Goal: Task Accomplishment & Management: Manage account settings

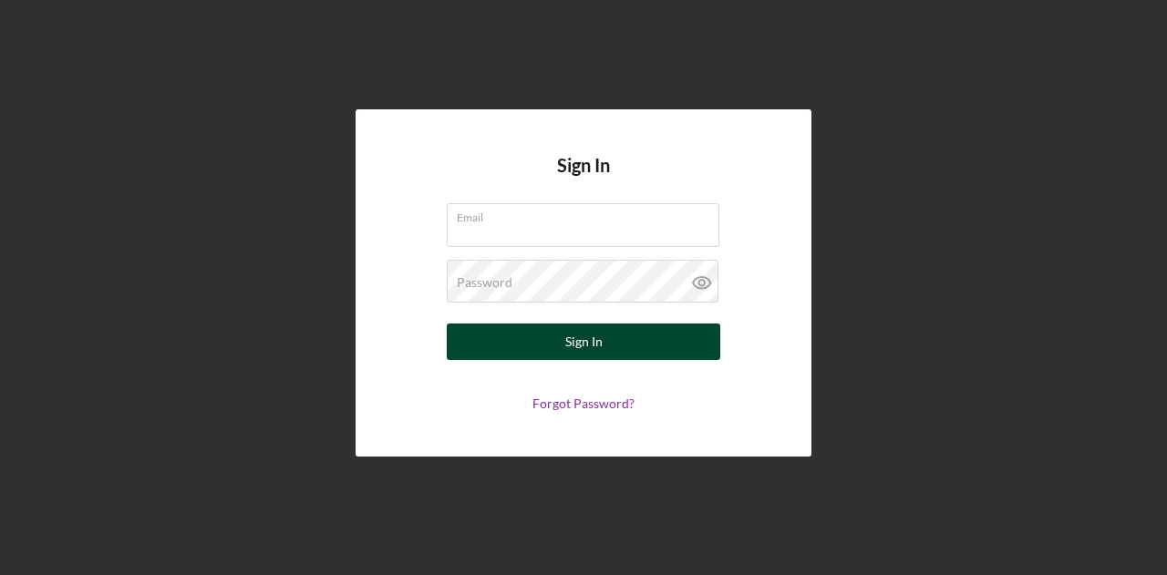
type input "kmesserli@womenventure.org"
click at [531, 340] on button "Sign In" at bounding box center [583, 342] width 273 height 36
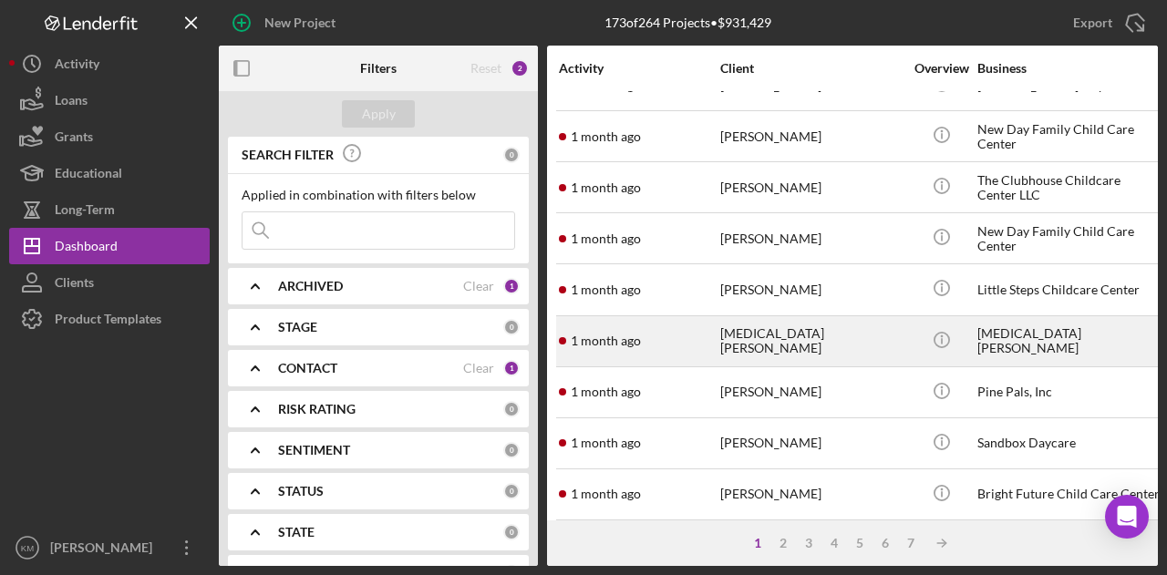
scroll to position [857, 0]
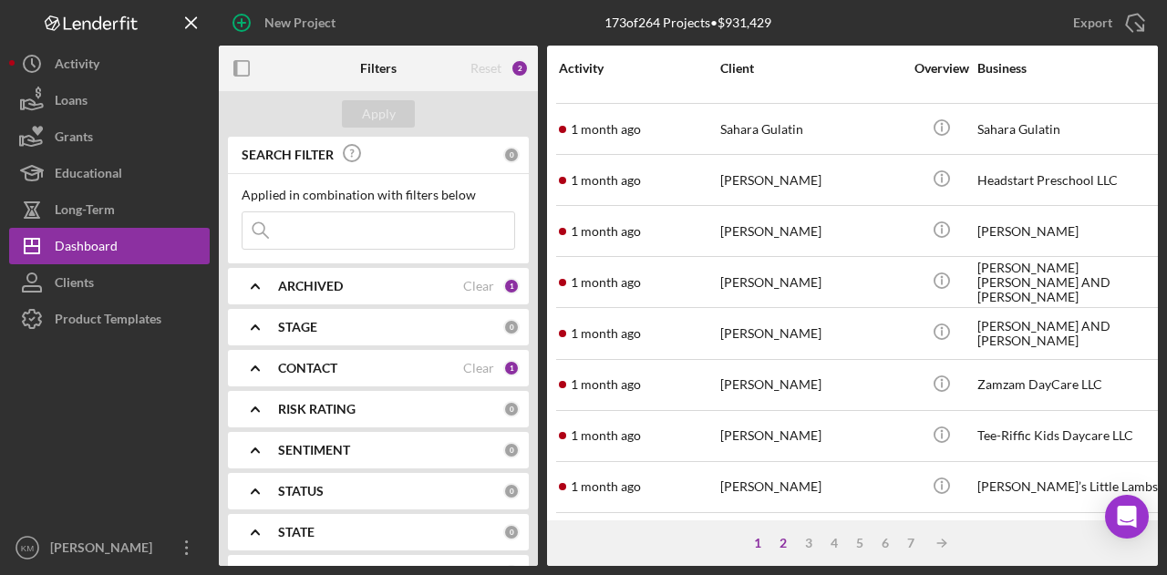
click at [782, 544] on div "2" at bounding box center [783, 543] width 26 height 15
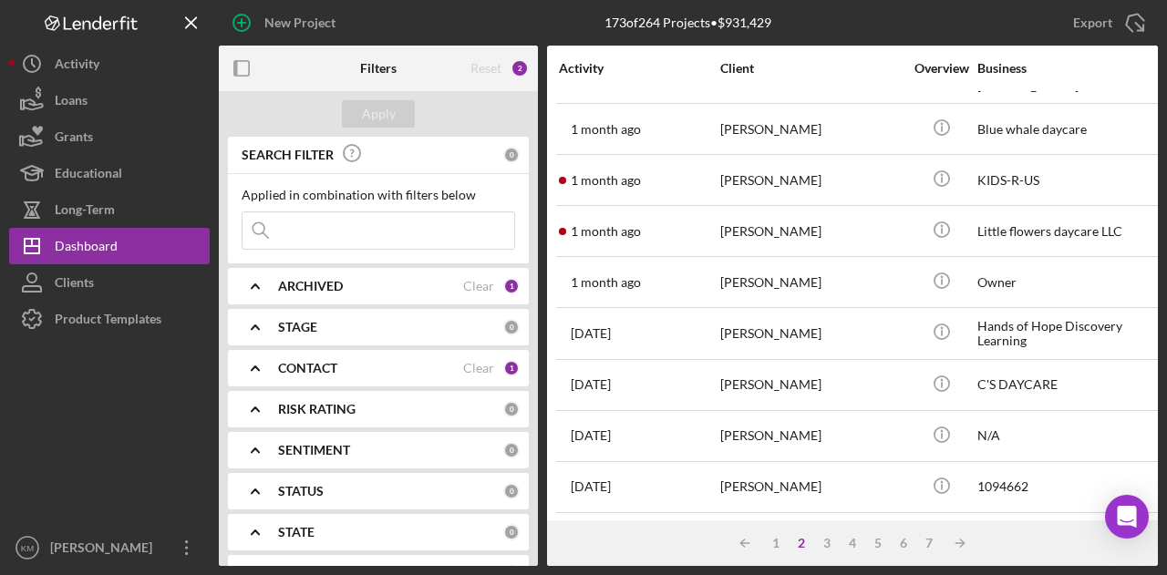
click at [376, 231] on input at bounding box center [378, 230] width 272 height 36
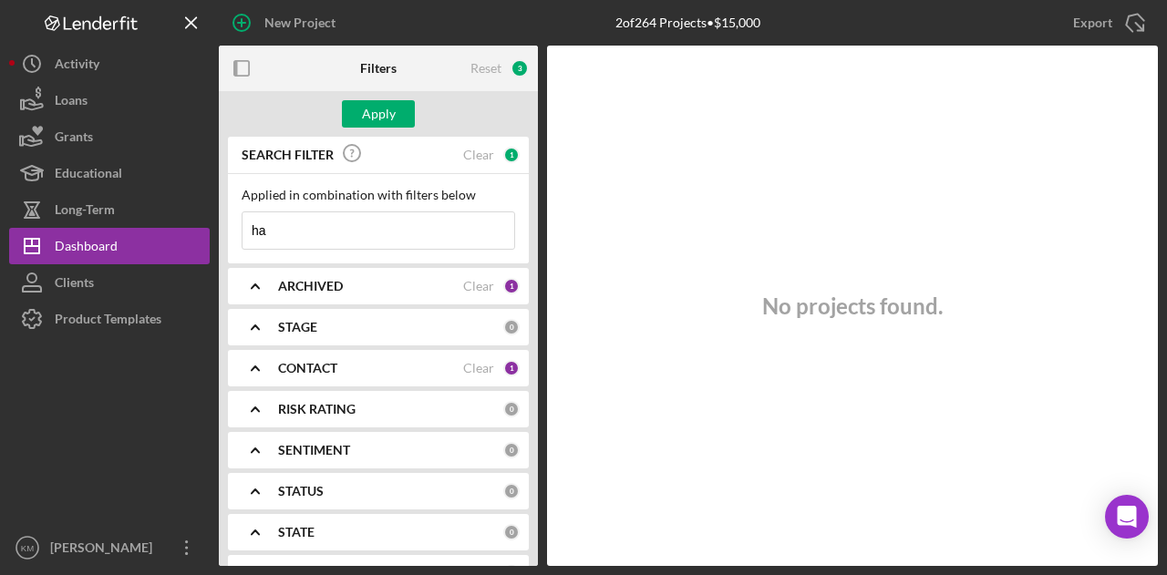
type input "h"
click at [374, 107] on div "Apply" at bounding box center [379, 113] width 34 height 27
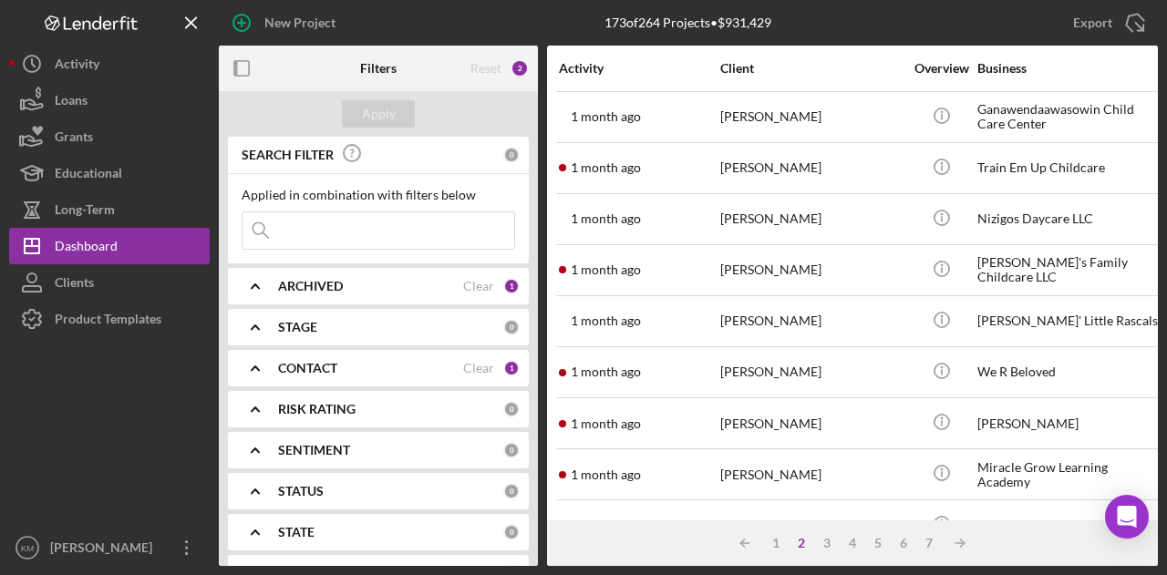
click at [356, 230] on input at bounding box center [378, 230] width 272 height 36
type input "[PERSON_NAME]"
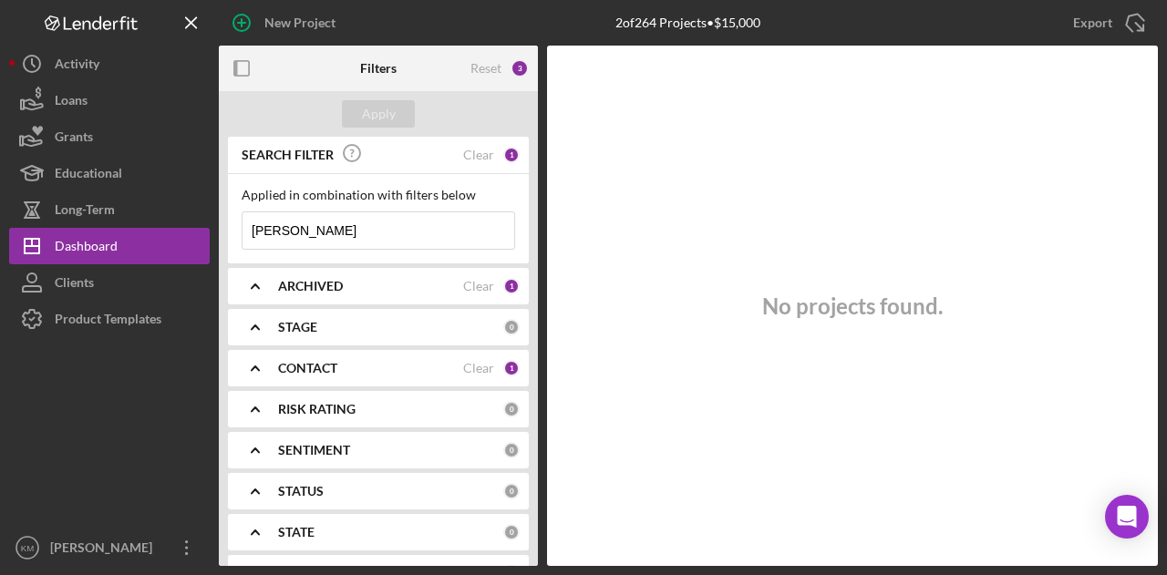
click at [356, 230] on input "[PERSON_NAME]" at bounding box center [378, 230] width 272 height 36
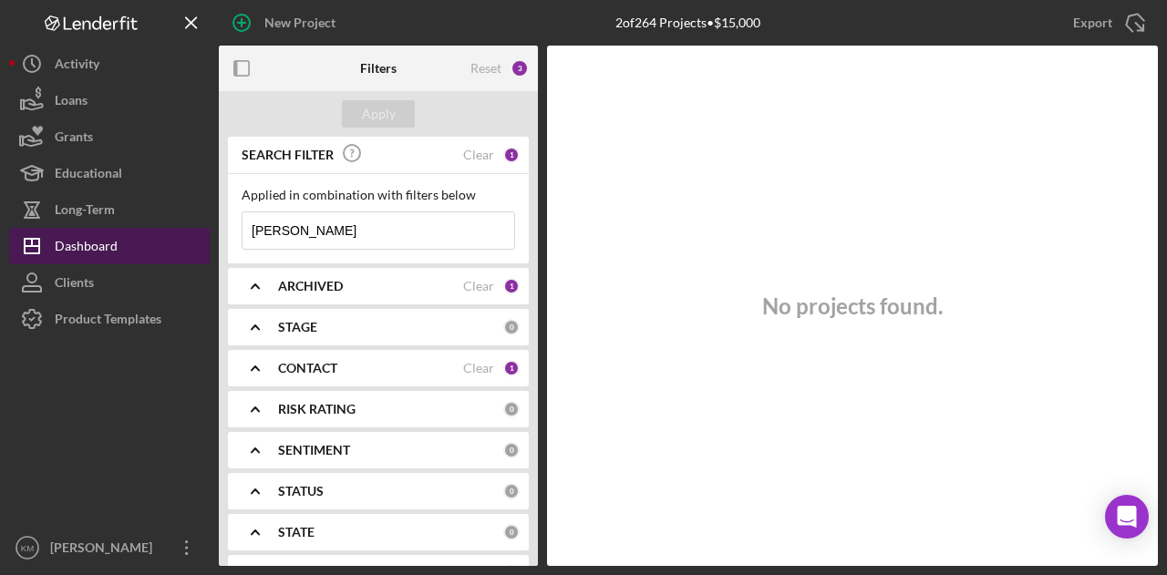
type input "[PERSON_NAME]"
click at [88, 238] on div "Dashboard" at bounding box center [86, 248] width 63 height 41
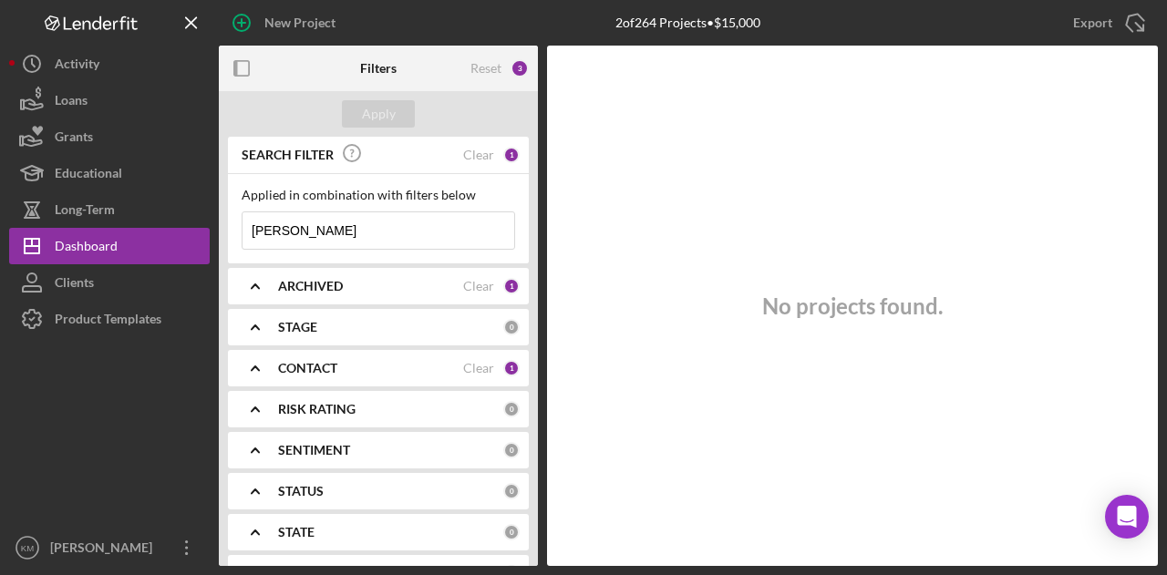
click at [290, 237] on input "[PERSON_NAME]" at bounding box center [378, 230] width 272 height 36
click at [653, 294] on div "No projects found." at bounding box center [852, 306] width 611 height 520
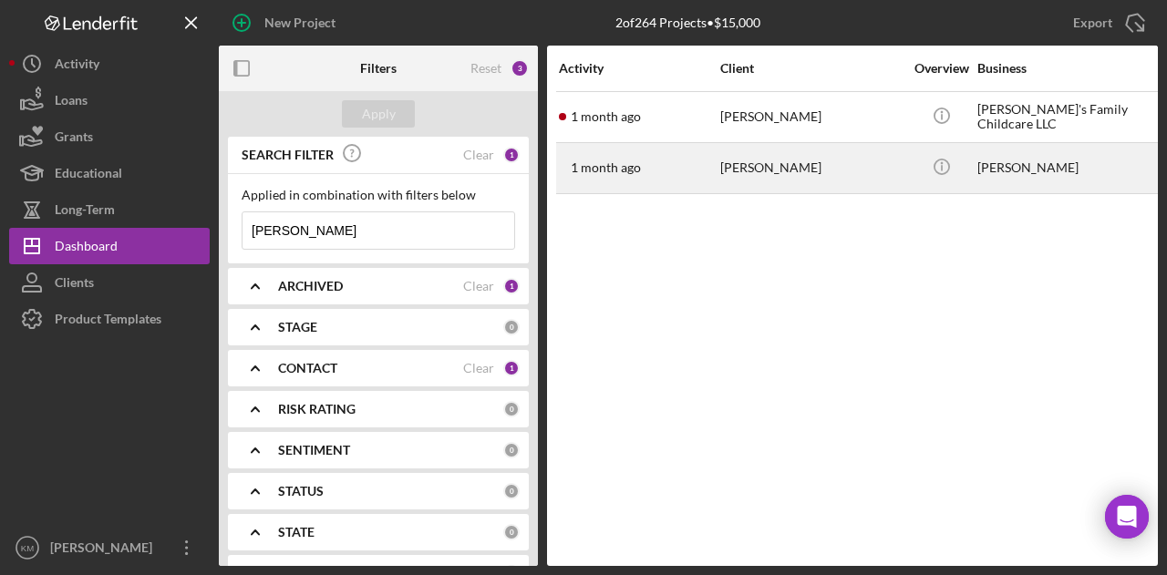
click at [753, 161] on div "[PERSON_NAME]" at bounding box center [811, 168] width 182 height 48
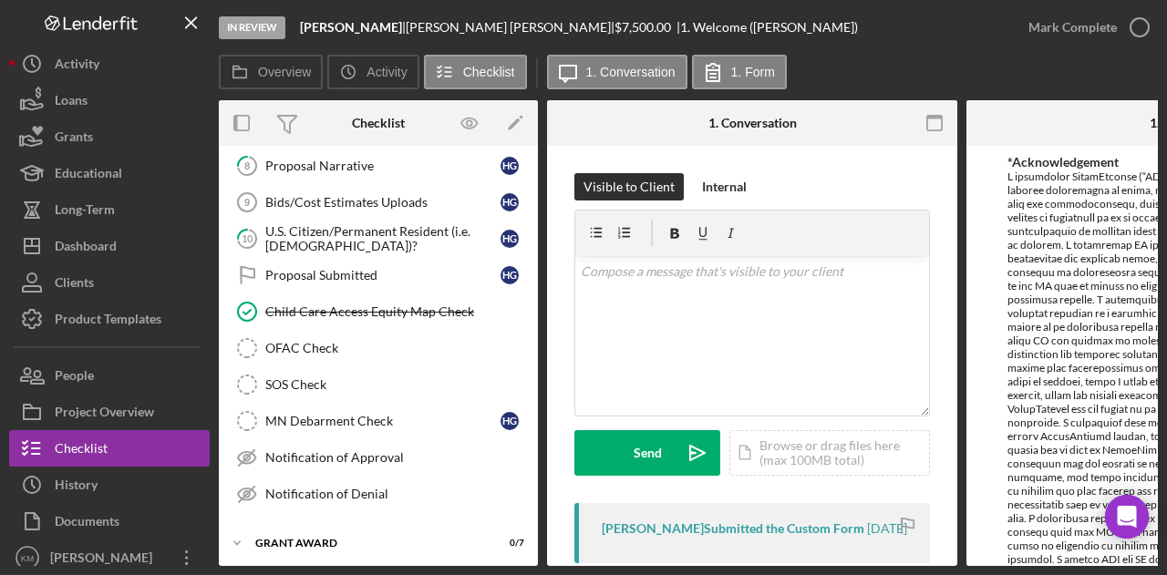
scroll to position [341, 0]
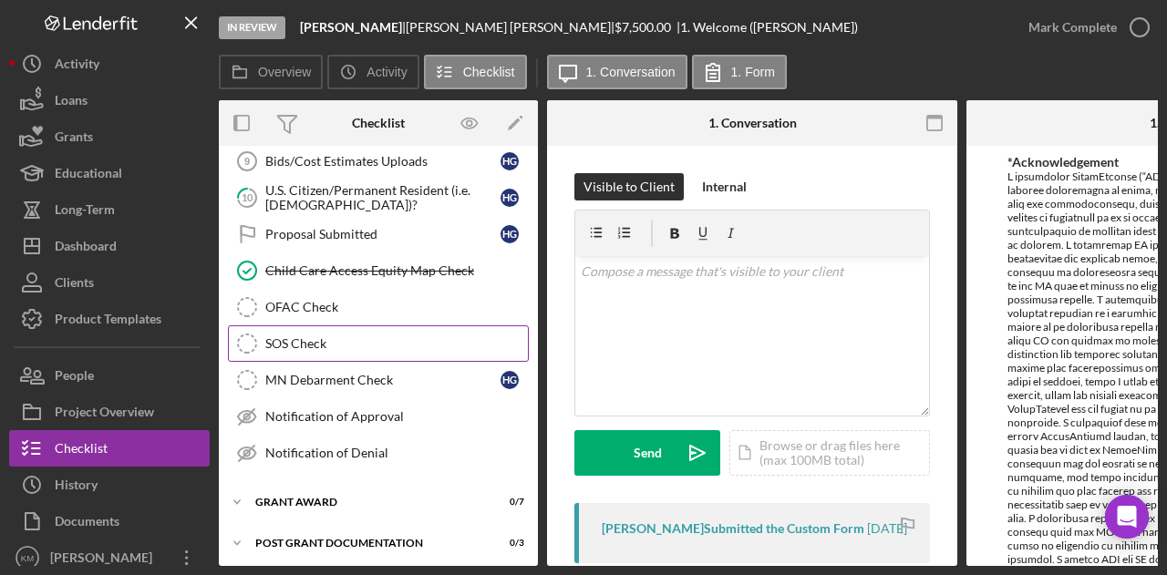
click at [304, 349] on link "SOS Check SOS Check" at bounding box center [378, 343] width 301 height 36
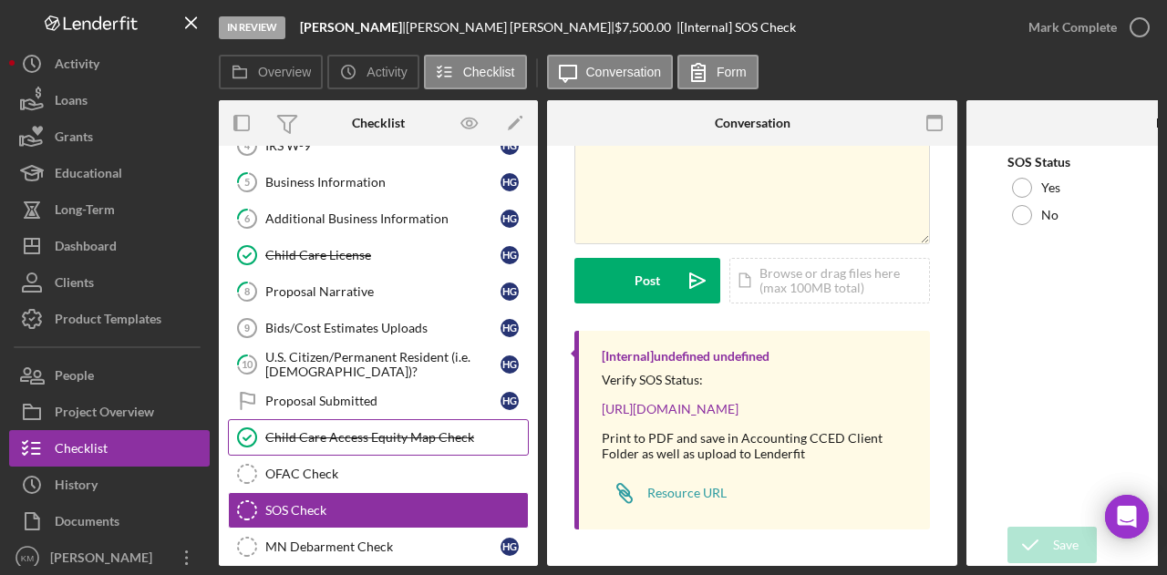
scroll to position [173, 0]
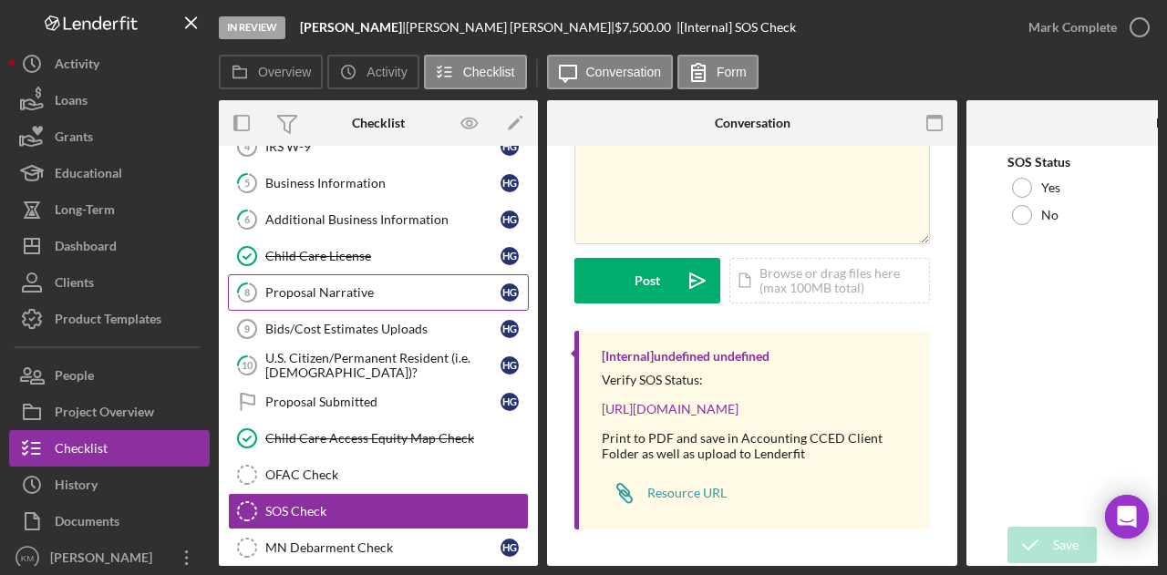
click at [344, 290] on div "Proposal Narrative" at bounding box center [382, 292] width 235 height 15
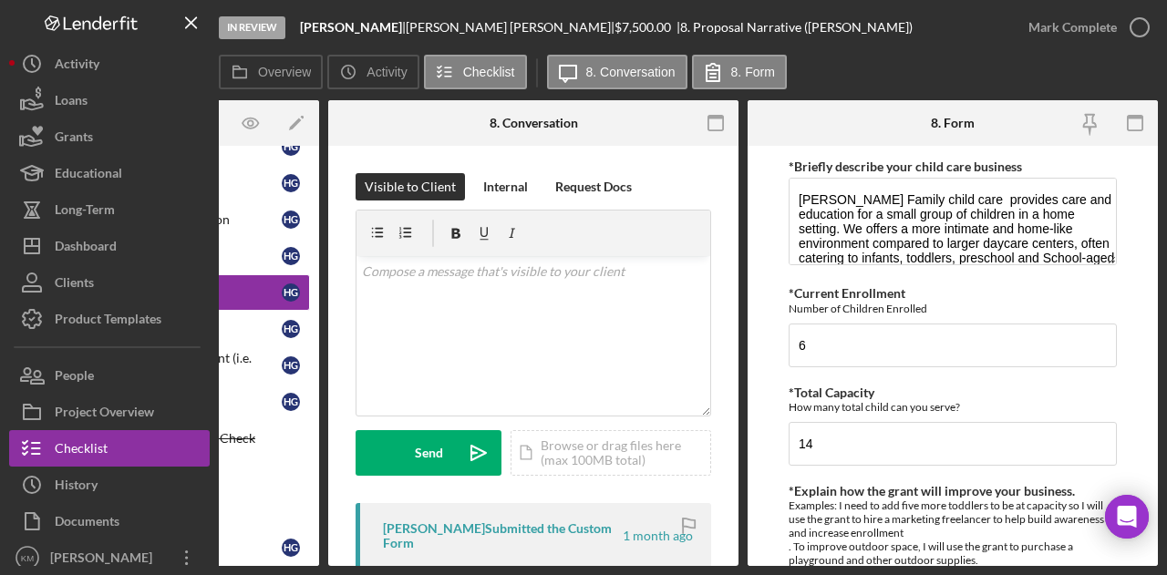
click at [383, 118] on div at bounding box center [396, 123] width 137 height 46
click at [186, 19] on line "button" at bounding box center [191, 22] width 10 height 10
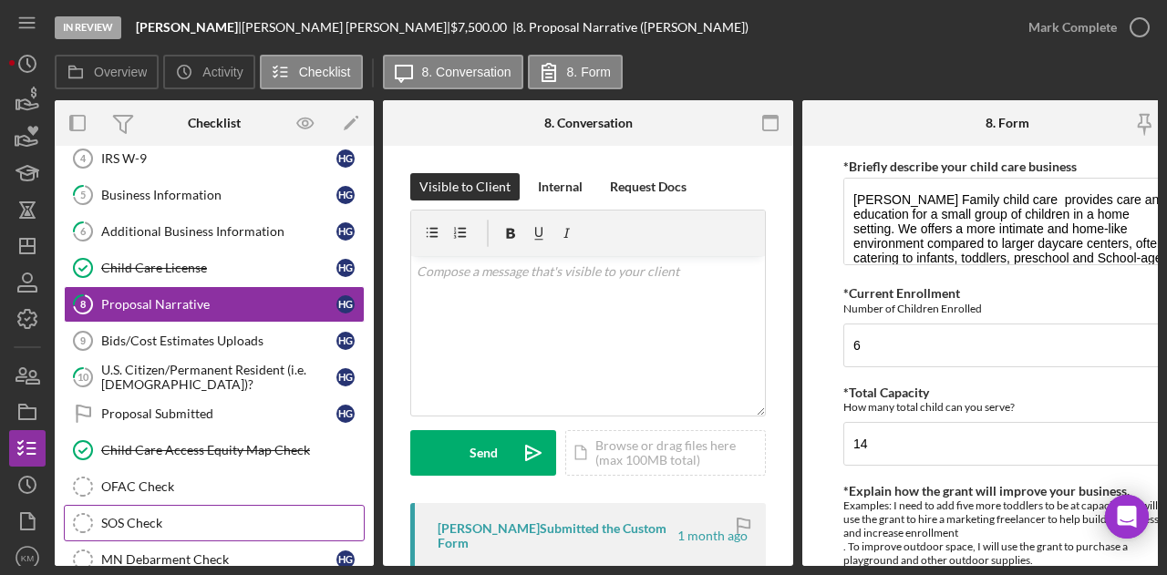
click at [142, 516] on div "SOS Check" at bounding box center [232, 523] width 263 height 15
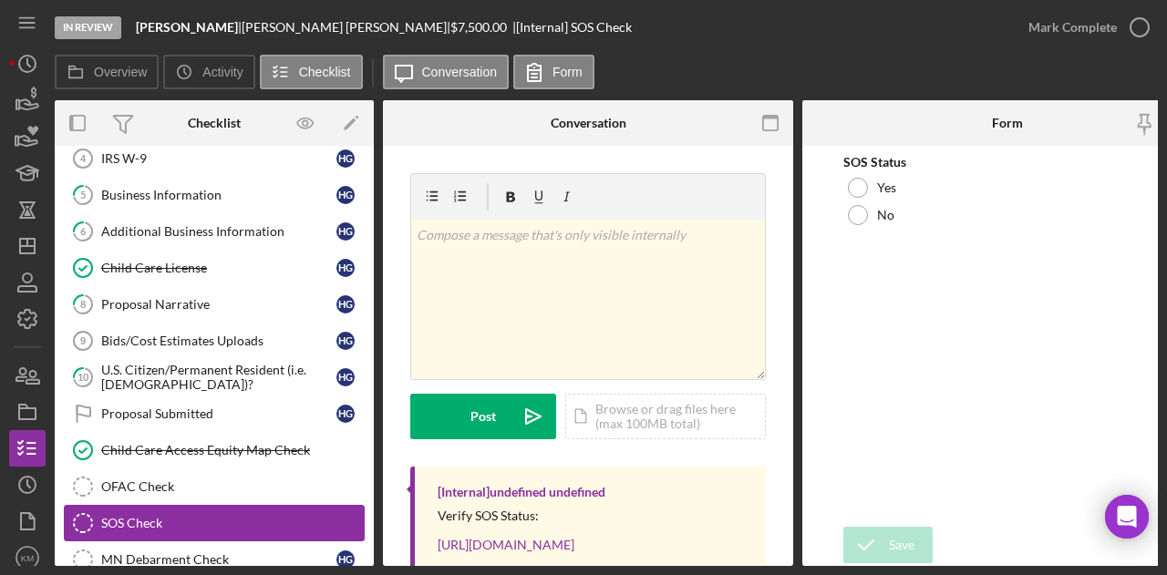
scroll to position [341, 0]
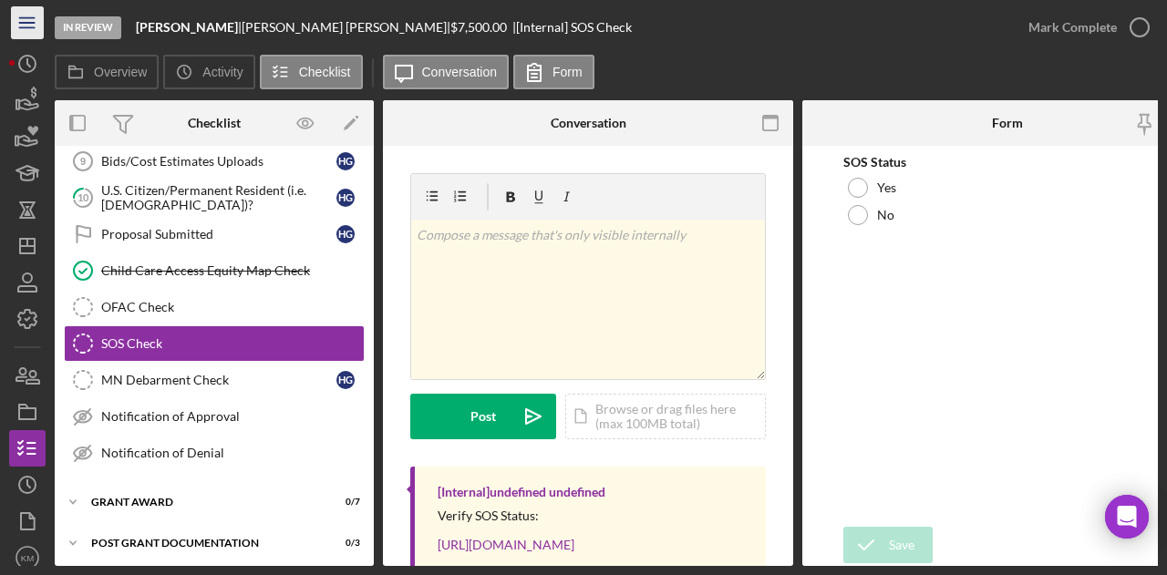
click at [26, 26] on icon "Icon/Menu" at bounding box center [27, 23] width 41 height 41
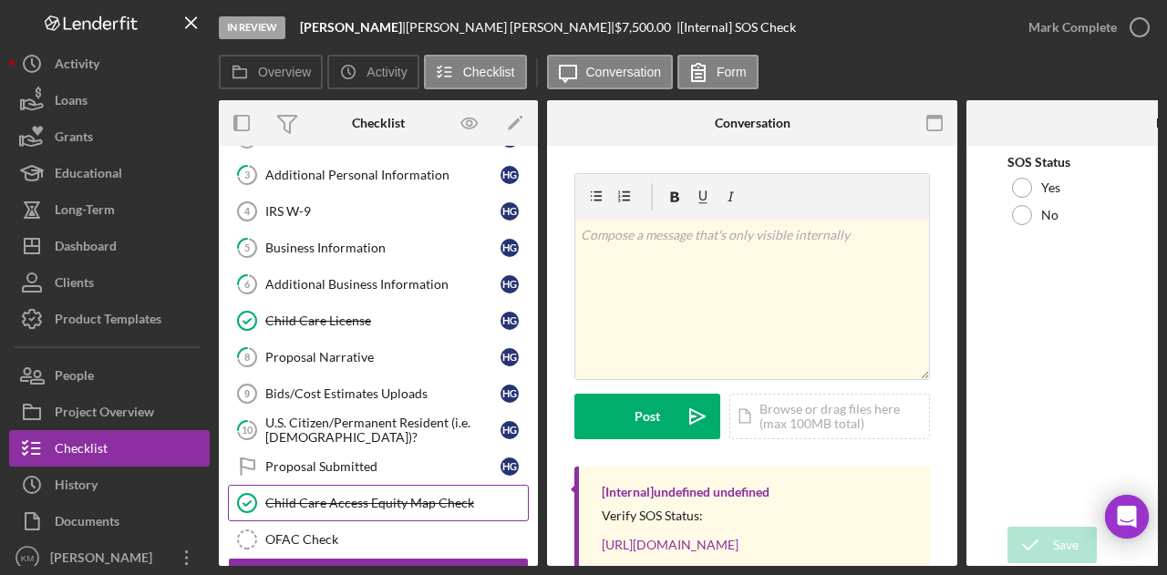
scroll to position [108, 0]
